Goal: Transaction & Acquisition: Register for event/course

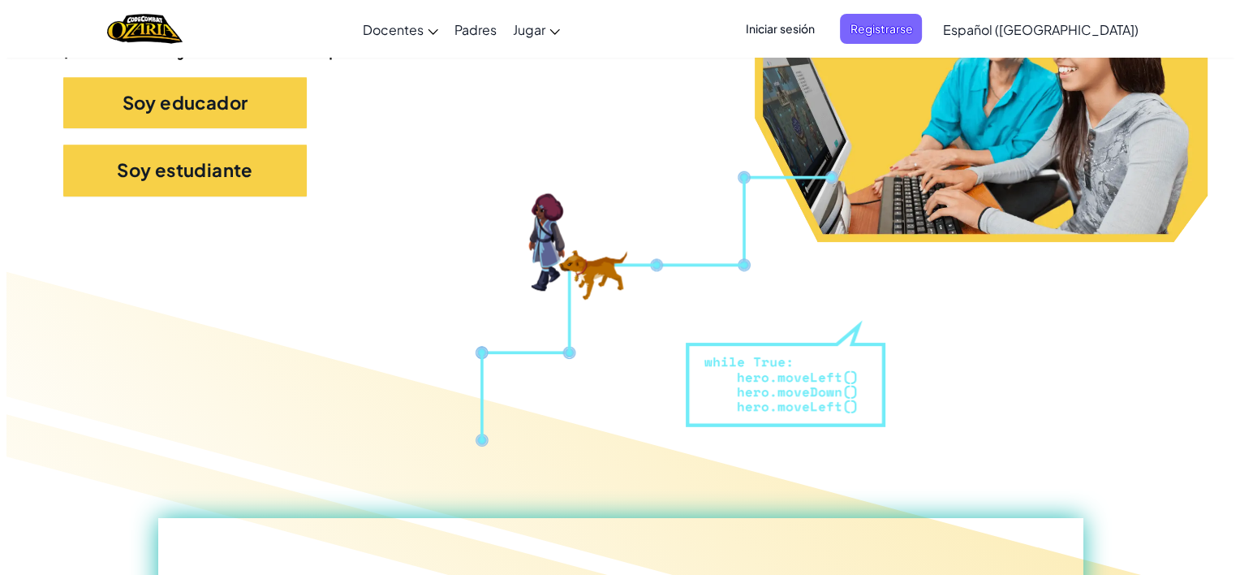
scroll to position [422, 0]
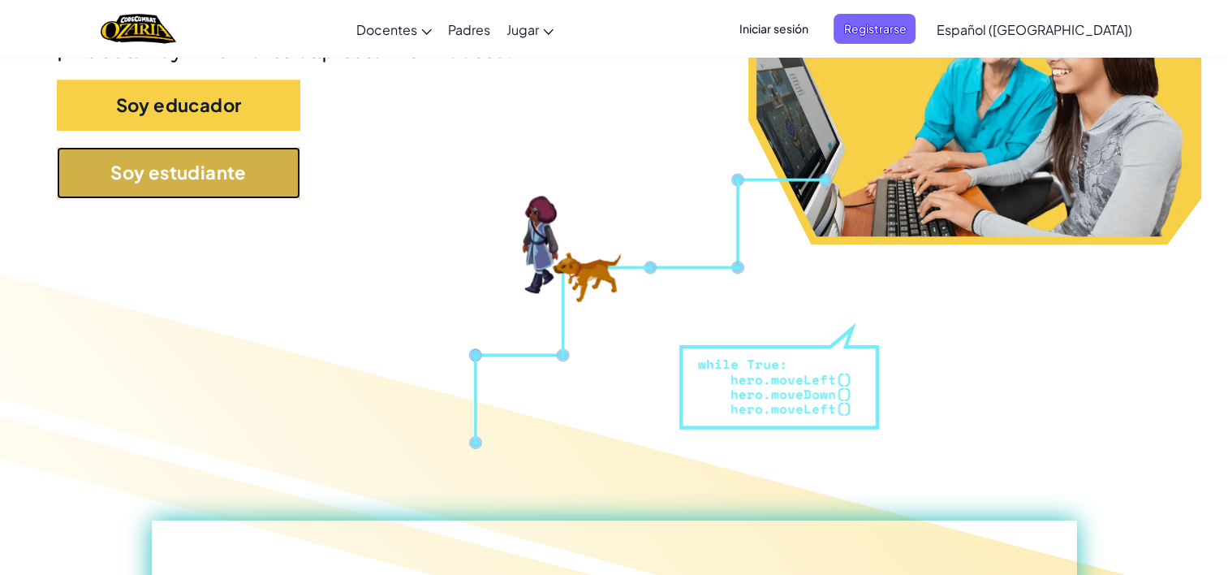
click at [114, 189] on button "Soy estudiante" at bounding box center [178, 172] width 243 height 51
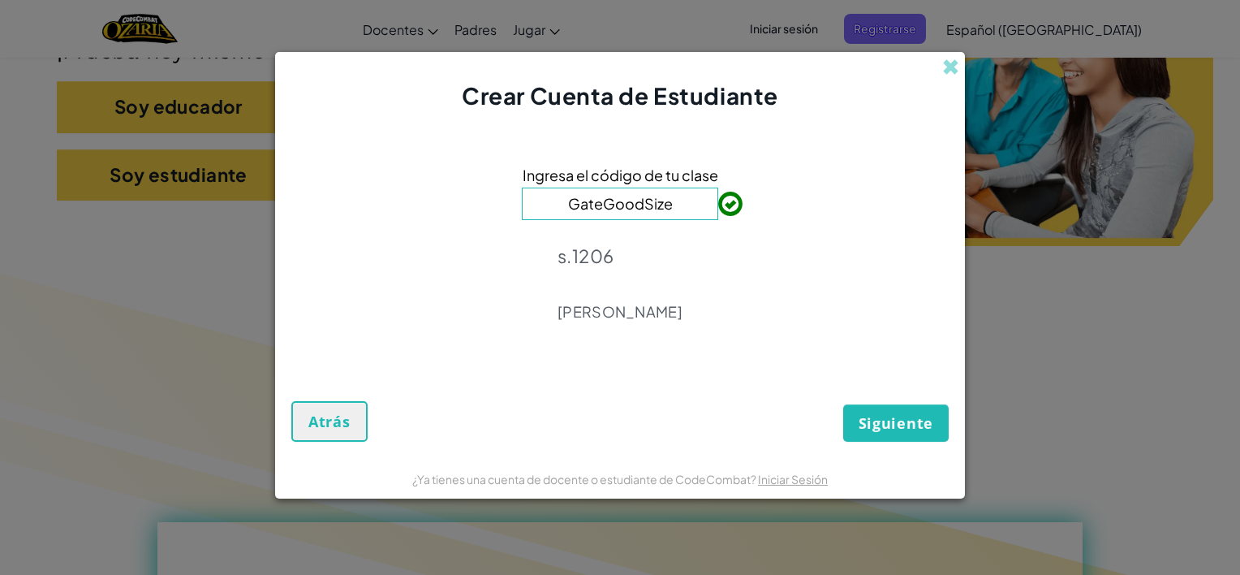
type input "GateGoodSize"
click at [887, 432] on span "Siguiente" at bounding box center [896, 422] width 75 height 19
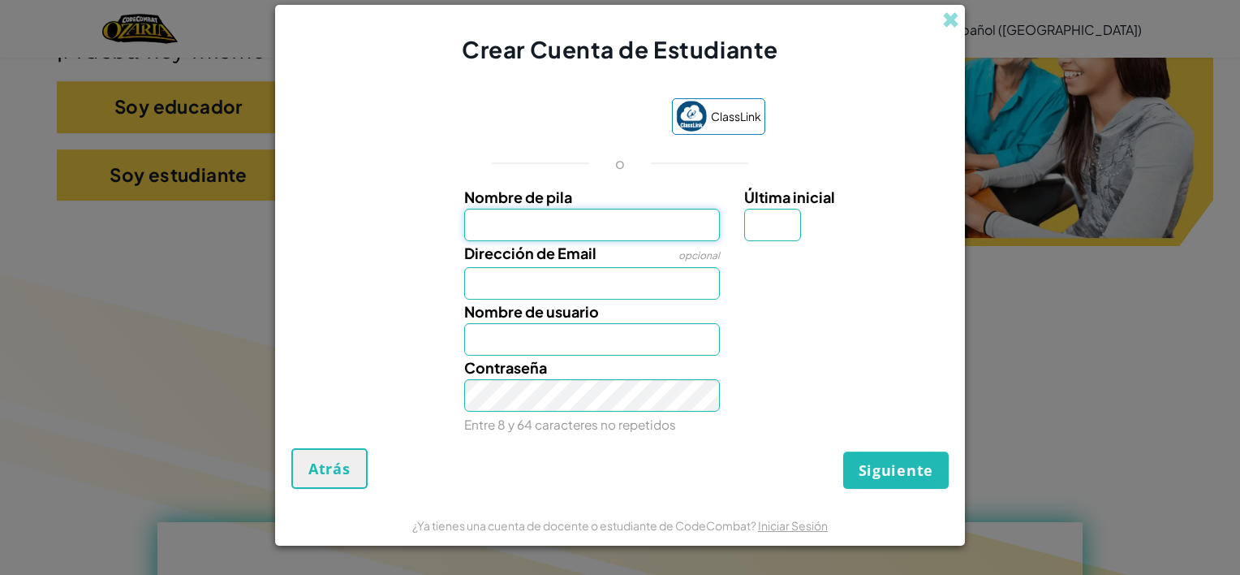
click at [579, 214] on input "Nombre de pila" at bounding box center [592, 225] width 256 height 32
type input "Zoé"
type input "[EMAIL_ADDRESS][DOMAIN_NAME]"
type input "Zoé_1987"
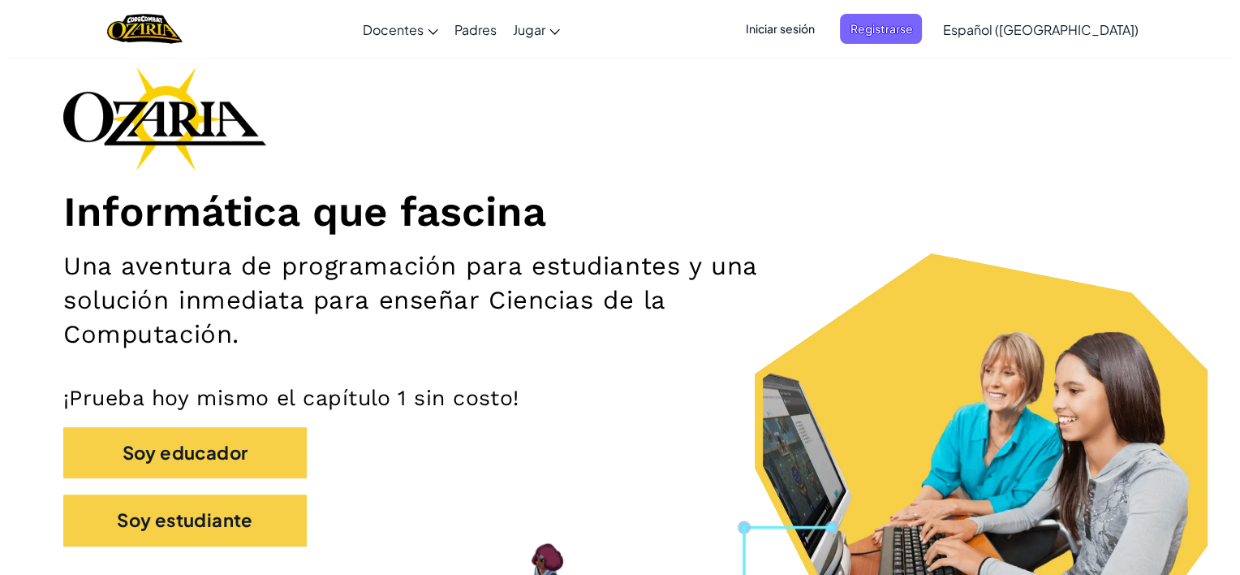
scroll to position [123, 0]
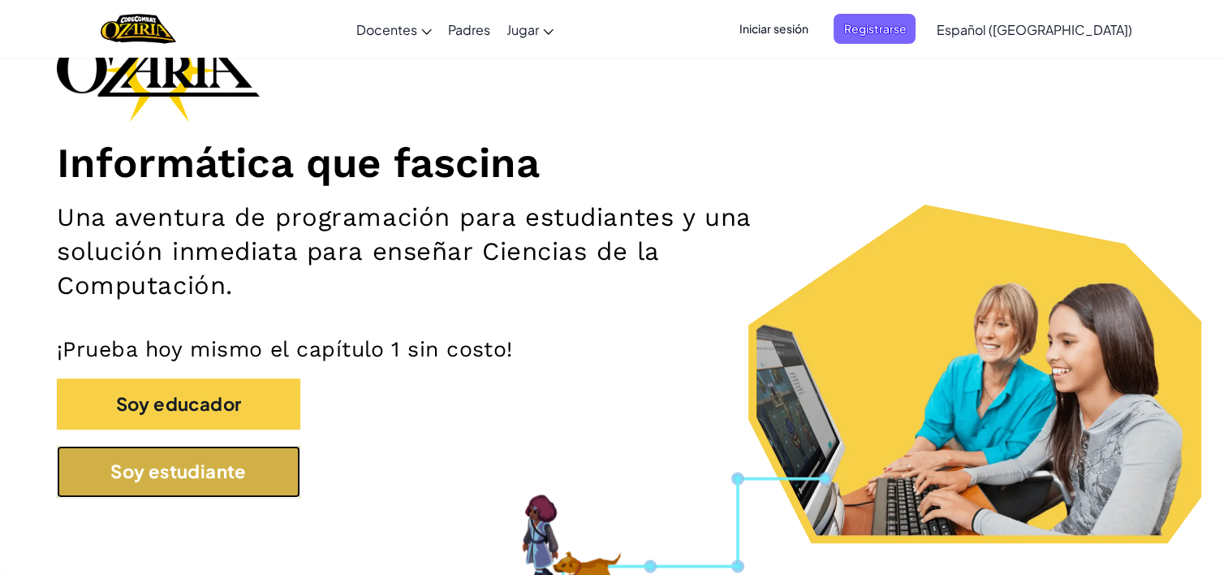
click at [218, 483] on button "Soy estudiante" at bounding box center [178, 471] width 243 height 51
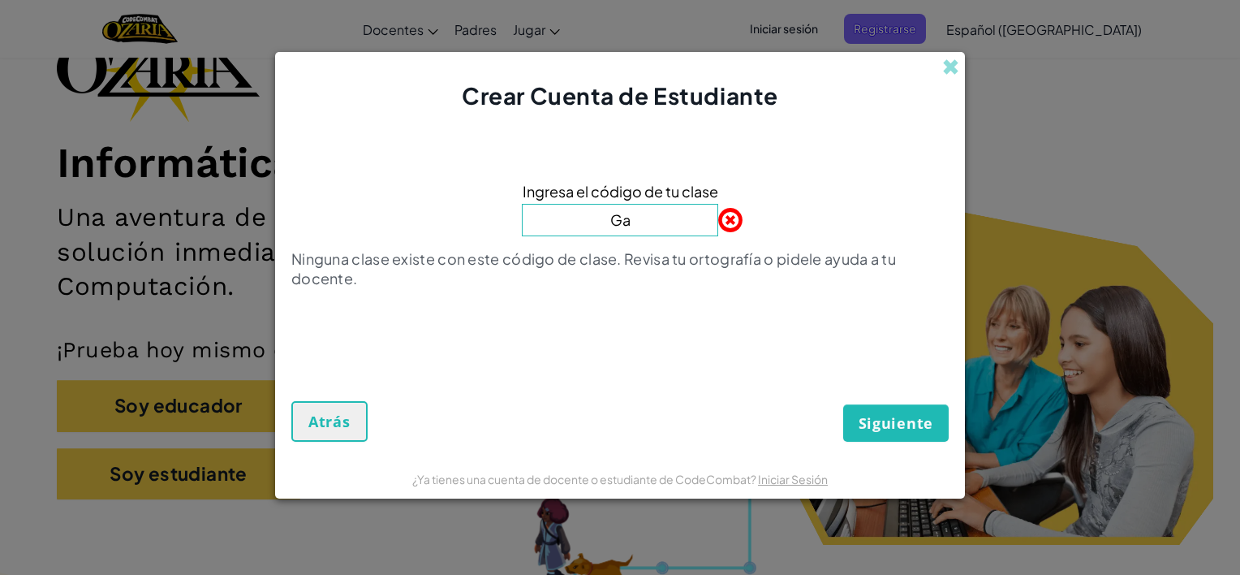
click at [655, 226] on input "Ga" at bounding box center [620, 220] width 196 height 32
click at [682, 228] on input "Ga" at bounding box center [620, 220] width 196 height 32
type input "GateGoodSize"
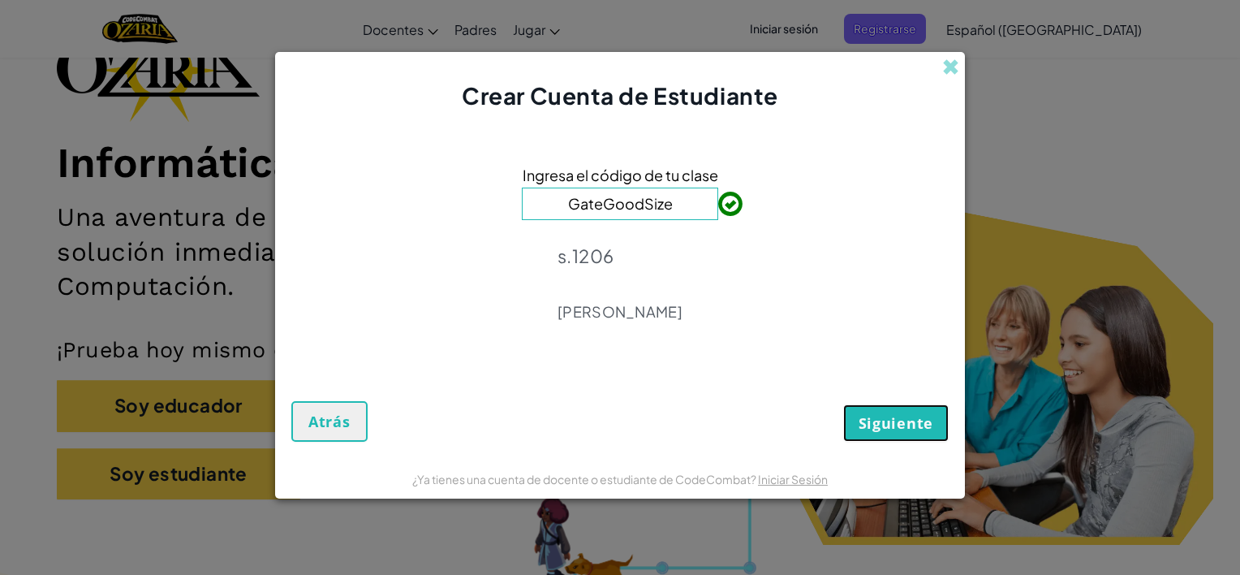
click at [909, 435] on button "Siguiente" at bounding box center [896, 422] width 106 height 37
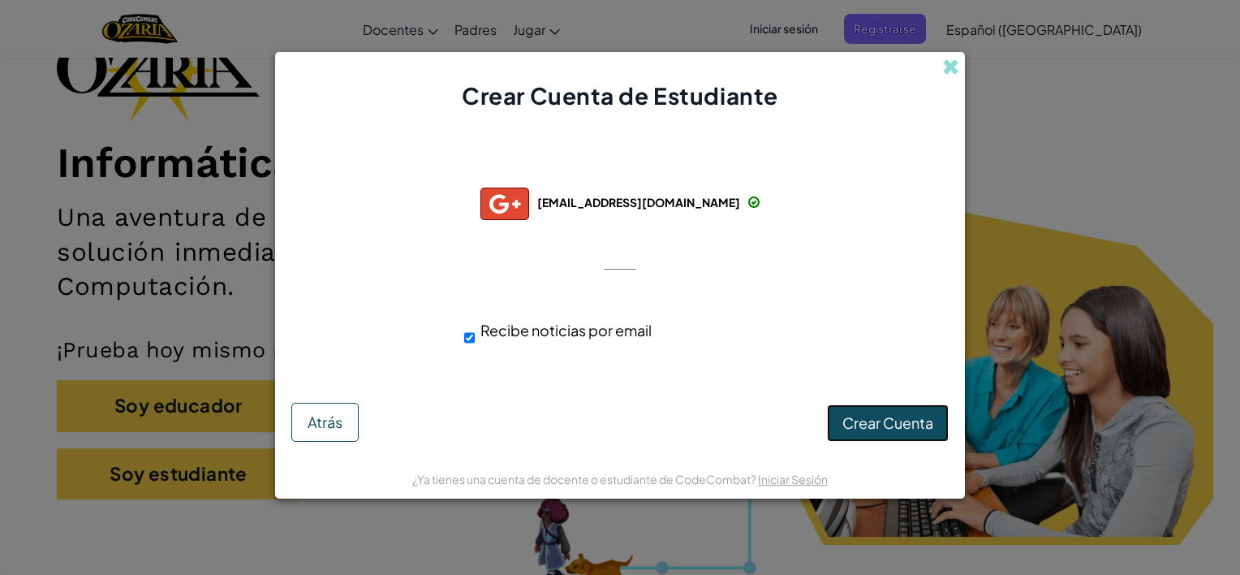
click at [887, 423] on span "Crear Cuenta" at bounding box center [887, 422] width 91 height 19
click at [335, 411] on button "Atrás" at bounding box center [324, 422] width 67 height 39
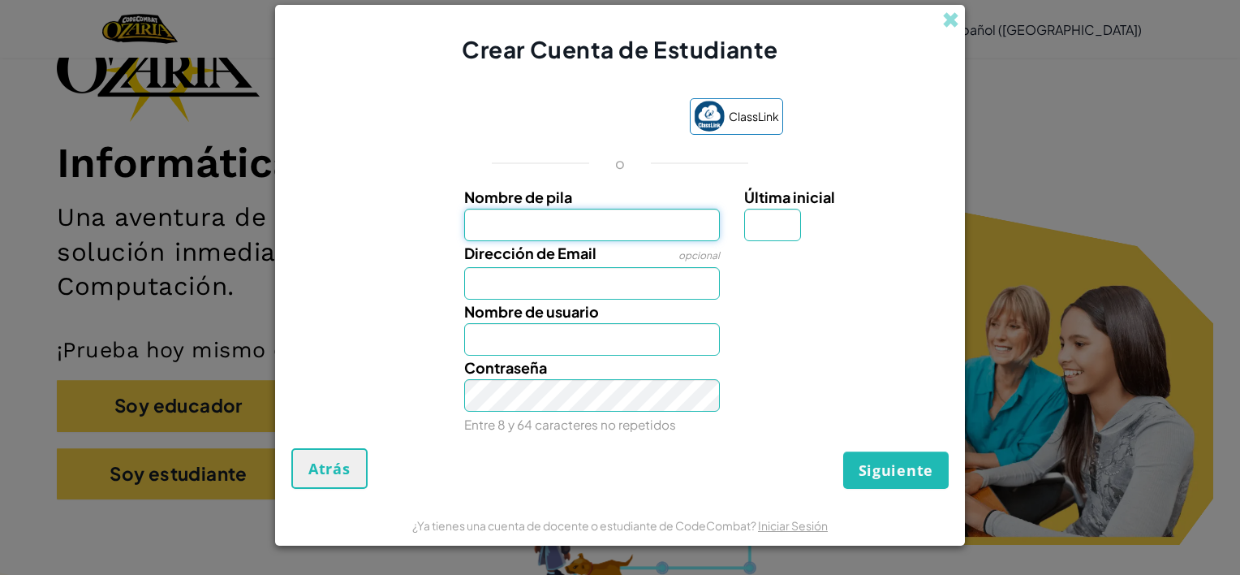
click at [563, 233] on input "Nombre de pila" at bounding box center [592, 225] width 256 height 32
type input "Zoé"
type input "[EMAIL_ADDRESS][DOMAIN_NAME]"
type input "Zoé_1987"
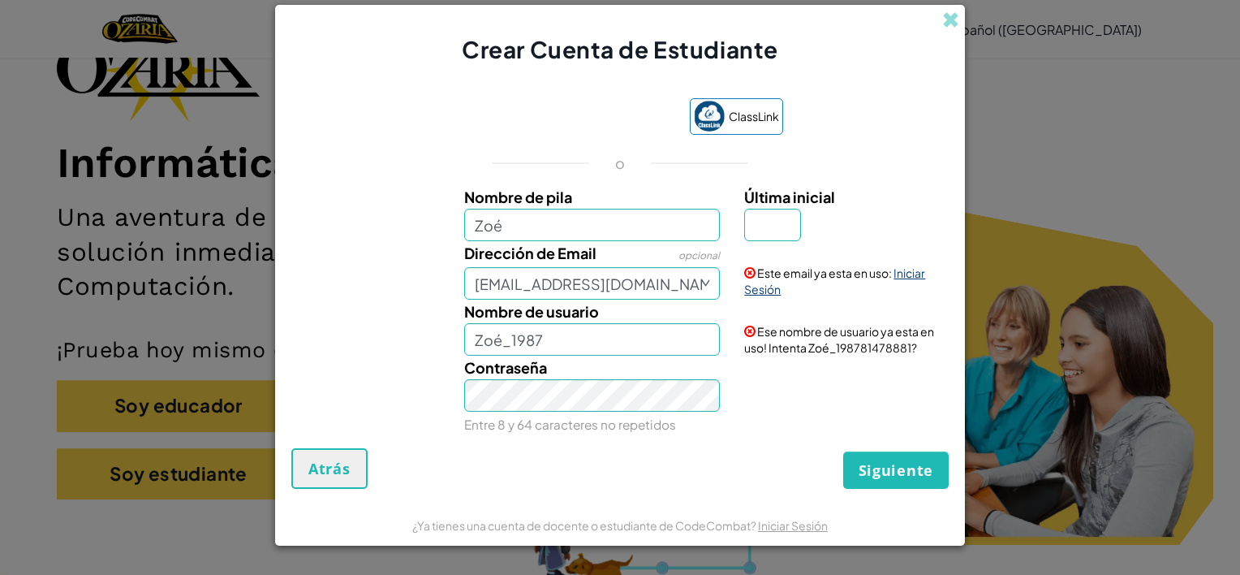
click at [898, 271] on link "Iniciar Sesión" at bounding box center [834, 280] width 181 height 31
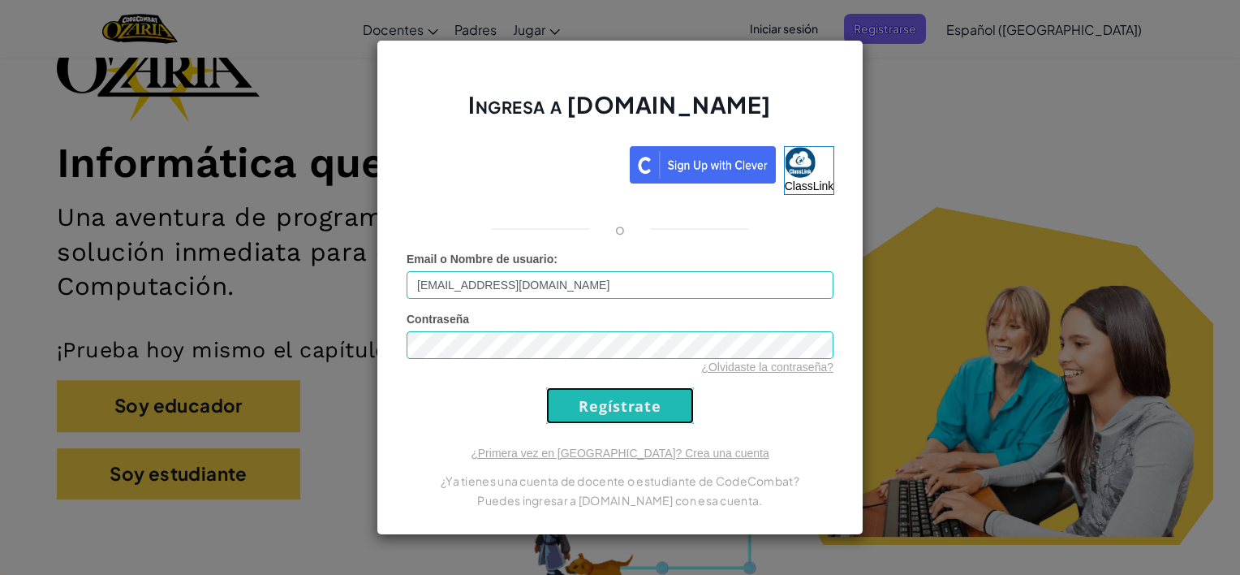
click at [589, 412] on input "Regístrate" at bounding box center [620, 405] width 148 height 37
click at [566, 405] on input "Regístrate" at bounding box center [620, 405] width 148 height 37
